Goal: Task Accomplishment & Management: Manage account settings

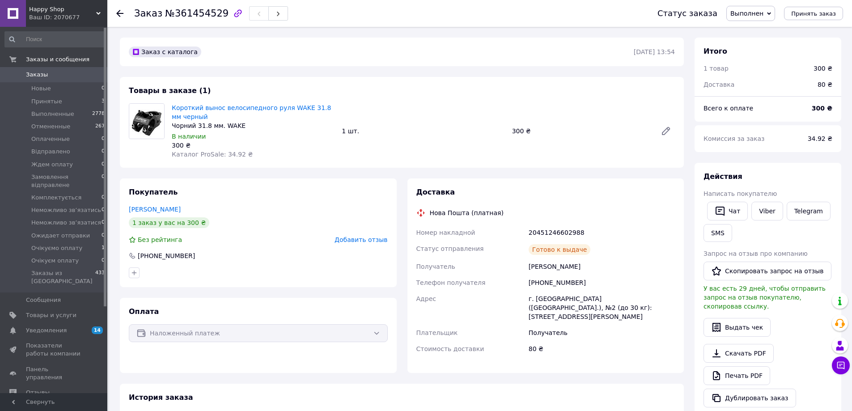
click at [47, 73] on span "Заказы" at bounding box center [54, 75] width 57 height 8
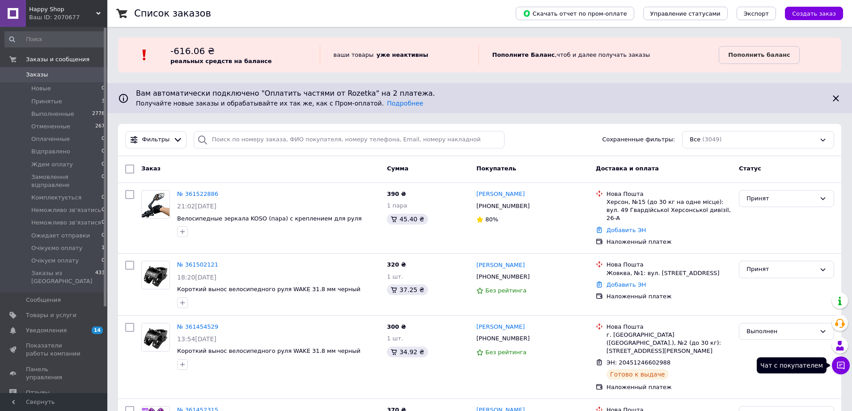
click at [844, 365] on icon at bounding box center [840, 365] width 9 height 9
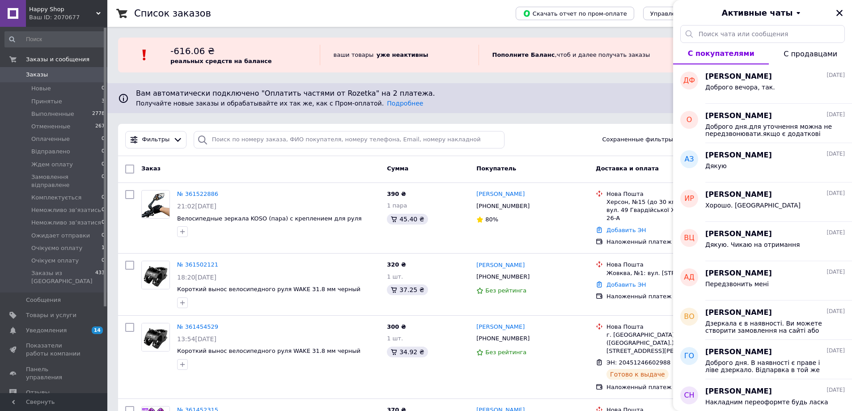
click at [617, 181] on div "Заказ Сумма Покупатель Доставка и оплата Статус" at bounding box center [479, 169] width 723 height 27
click at [516, 128] on div "Фильтры Сохраненные фильтры: Все (3049)" at bounding box center [479, 140] width 723 height 32
click at [841, 12] on icon "Закрыть" at bounding box center [839, 13] width 8 height 8
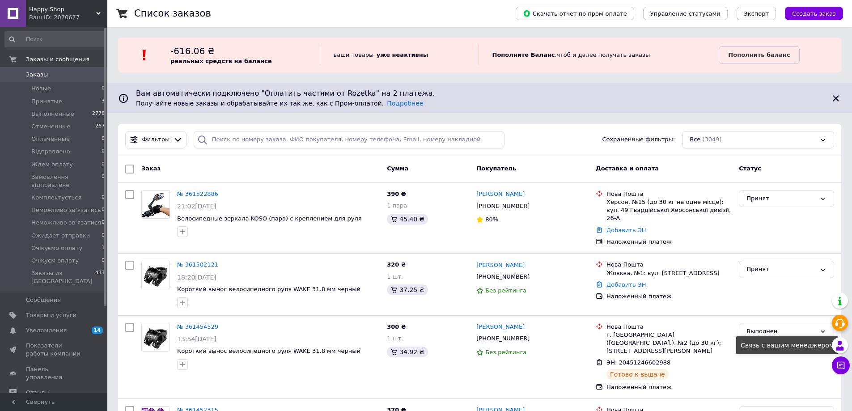
click at [840, 342] on use at bounding box center [840, 345] width 8 height 9
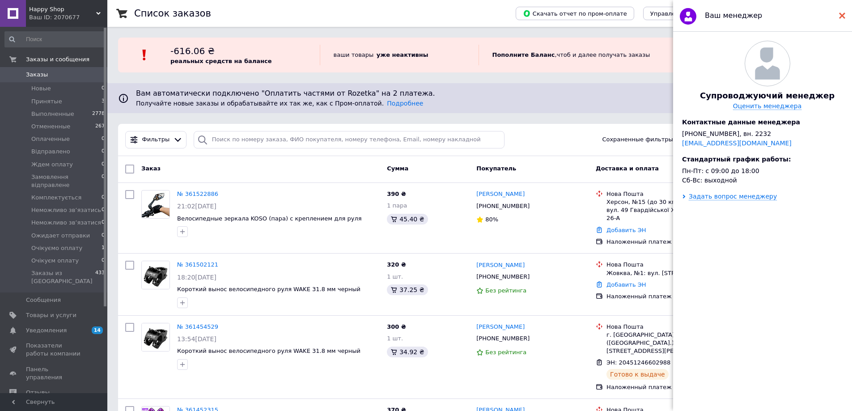
click at [841, 11] on div at bounding box center [842, 16] width 6 height 18
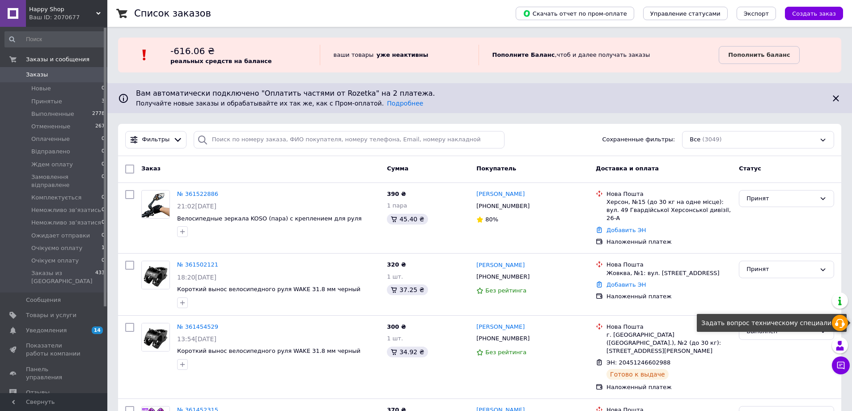
click at [845, 320] on div at bounding box center [839, 323] width 16 height 16
click at [761, 362] on div "Выполнен" at bounding box center [786, 357] width 102 height 76
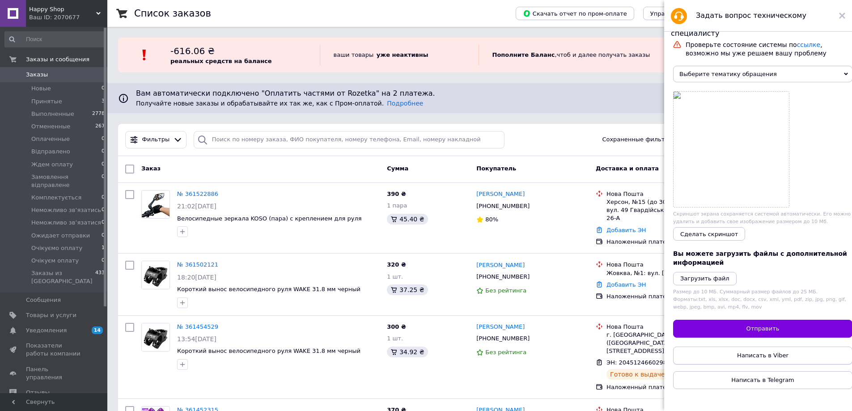
click at [759, 359] on span "Написать в Viber" at bounding box center [762, 355] width 51 height 7
click at [221, 262] on icon at bounding box center [223, 264] width 5 height 5
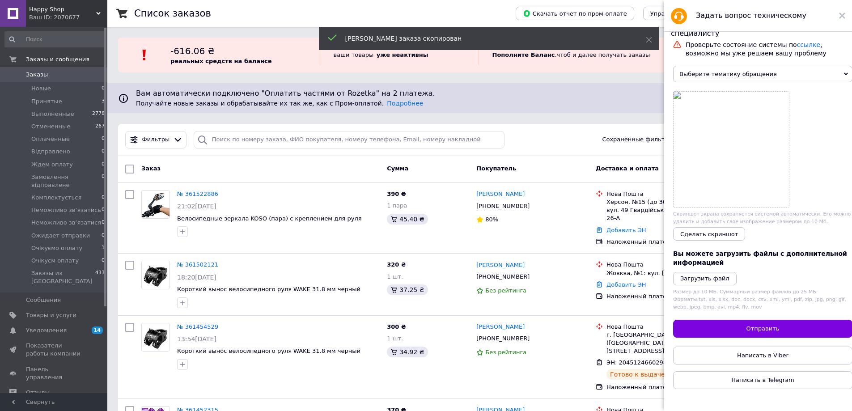
click at [840, 17] on icon at bounding box center [842, 16] width 6 height 6
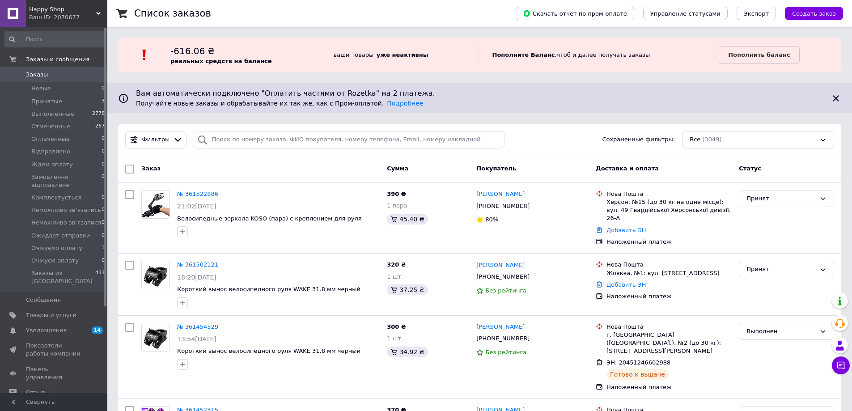
click at [25, 69] on link "Заказы 0" at bounding box center [55, 74] width 110 height 15
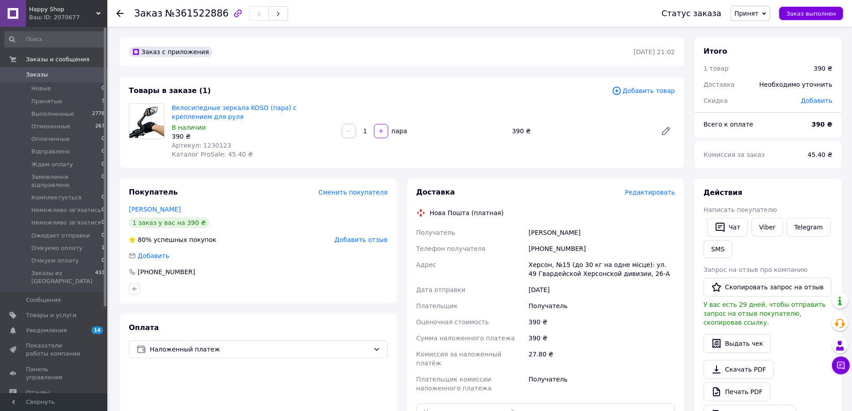
click at [51, 77] on span "Заказы" at bounding box center [54, 75] width 57 height 8
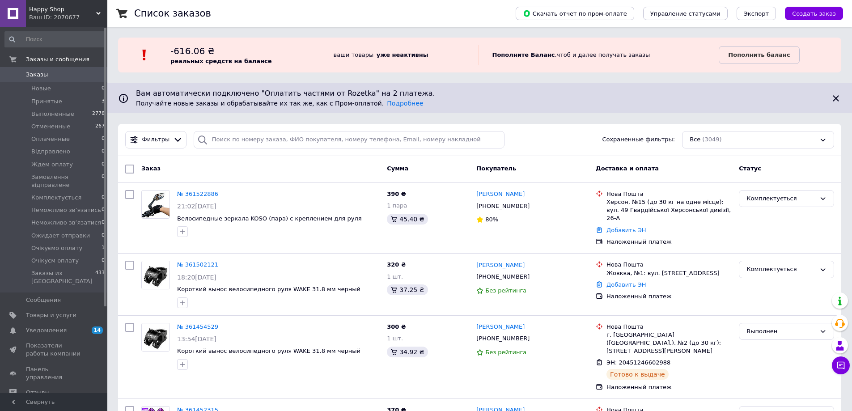
click at [31, 77] on span "Заказы" at bounding box center [37, 75] width 22 height 8
click at [33, 70] on link "Заказы 0" at bounding box center [55, 74] width 110 height 15
click at [48, 69] on link "Заказы 0" at bounding box center [55, 74] width 110 height 15
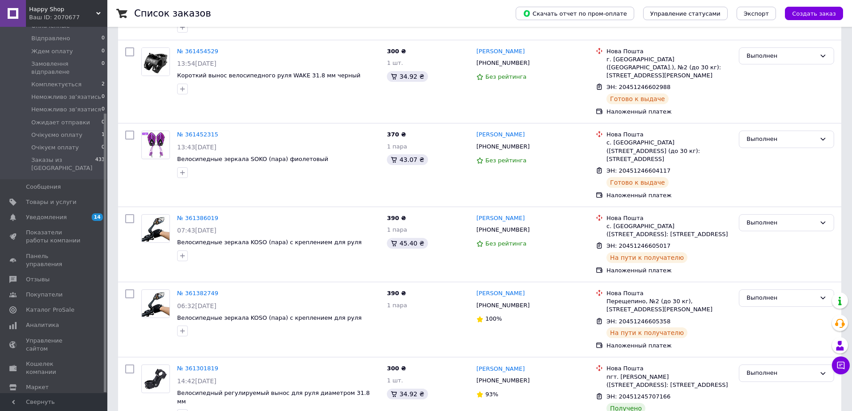
scroll to position [358, 0]
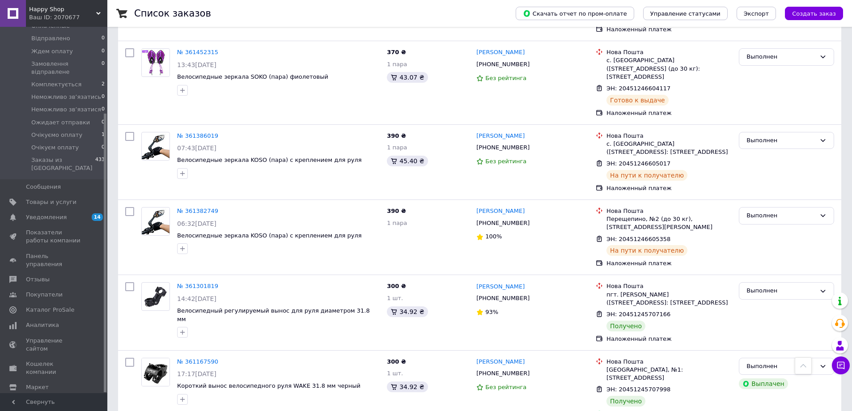
click at [42, 399] on span "Настройки" at bounding box center [42, 403] width 33 height 8
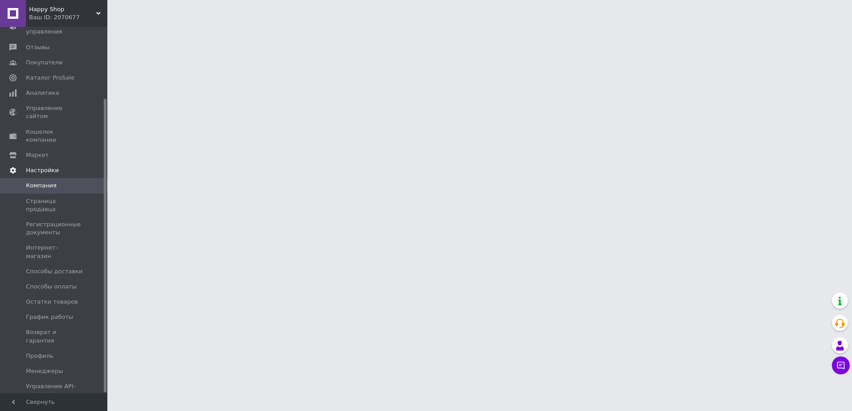
scroll to position [89, 0]
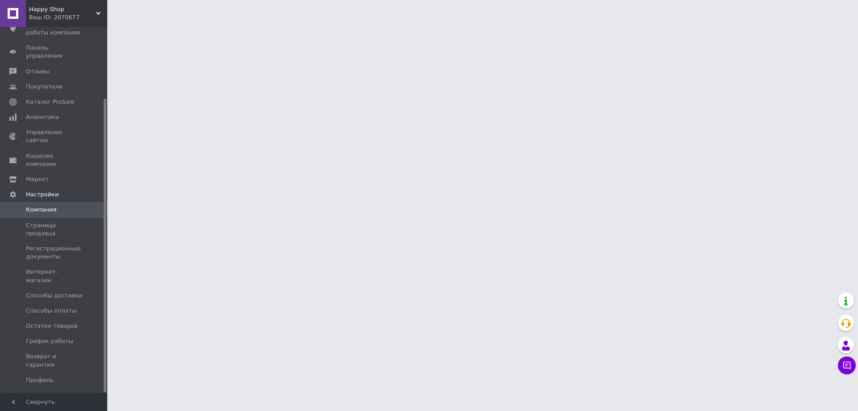
click at [61, 406] on span "Управление API-токенами" at bounding box center [54, 414] width 57 height 16
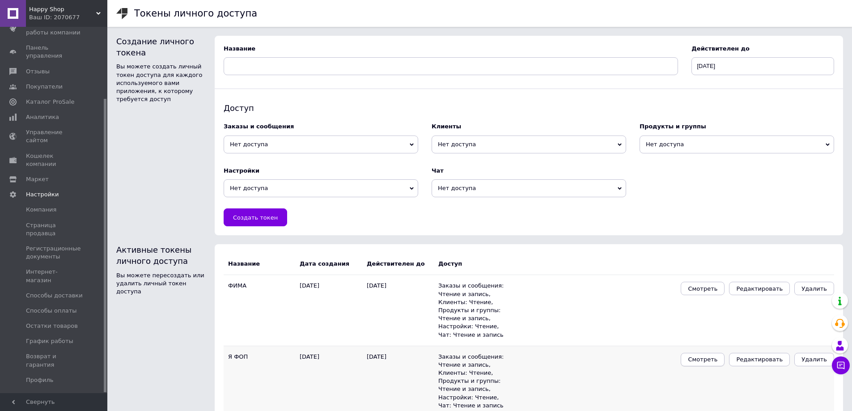
click at [710, 355] on button "Смотреть" at bounding box center [702, 359] width 44 height 13
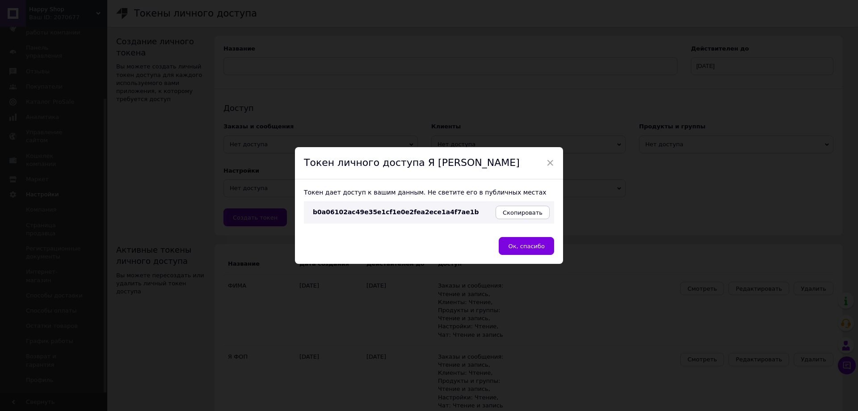
click at [494, 212] on div "b0a06102ac49e35e1cf1e0e2fea2ece1a4f7ae1b" at bounding box center [402, 212] width 183 height 13
click at [507, 212] on span "Скопировать" at bounding box center [523, 212] width 40 height 7
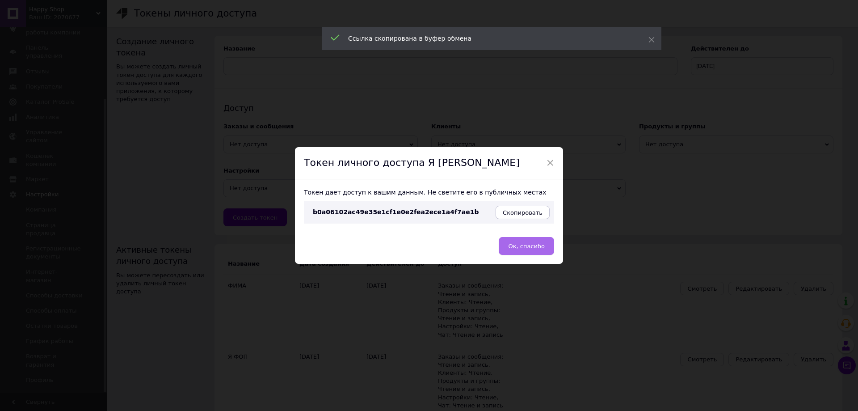
click at [524, 246] on span "Ок, спасибо" at bounding box center [526, 246] width 37 height 7
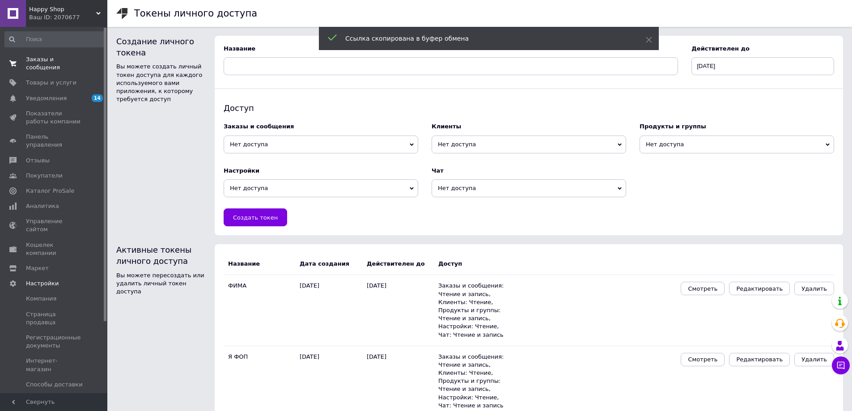
click at [76, 57] on span "Заказы и сообщения" at bounding box center [54, 63] width 57 height 16
